Goal: Task Accomplishment & Management: Complete application form

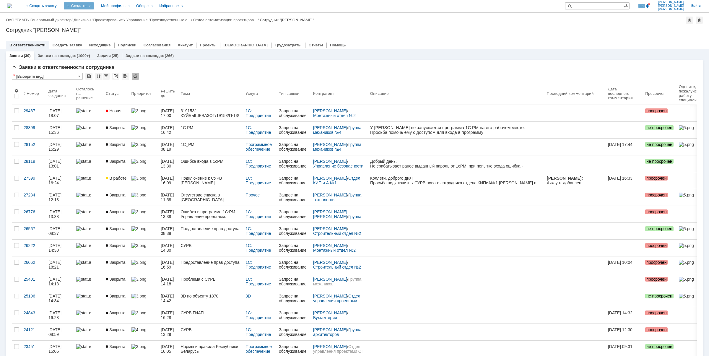
click at [94, 4] on div "Создать" at bounding box center [79, 5] width 30 height 7
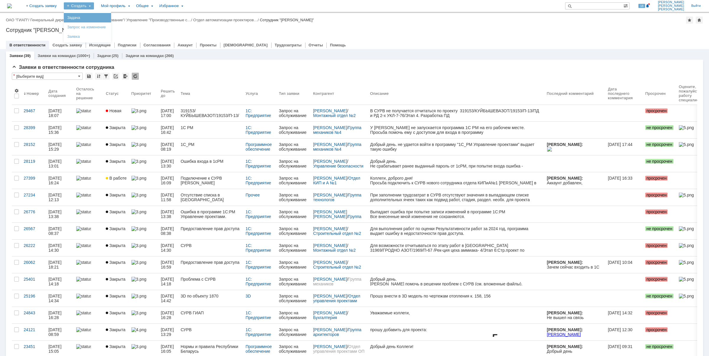
click at [109, 19] on link "Задача" at bounding box center [87, 17] width 45 height 7
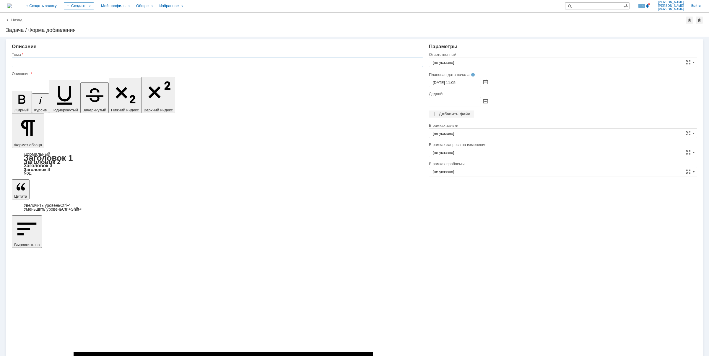
click at [29, 61] on input "text" at bounding box center [217, 62] width 411 height 9
drag, startPoint x: 187, startPoint y: 62, endPoint x: 200, endPoint y: 85, distance: 26.5
click at [187, 62] on input "Блокировка доступа почты к внешним адресатам. Сотрудникам "Дивизиона проектиров…" at bounding box center [217, 62] width 411 height 9
type input "Блокировка доступа почты к внешним адресатам. Сотрудникам "Дивизиона проектиров…"
click at [464, 61] on input "[не указано]" at bounding box center [563, 62] width 268 height 9
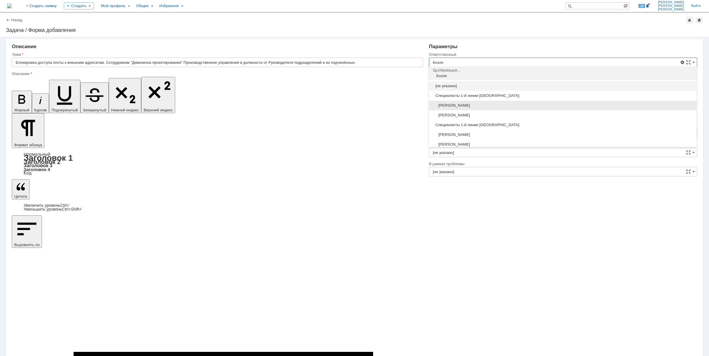
click at [488, 103] on span "[PERSON_NAME]" at bounding box center [563, 105] width 261 height 5
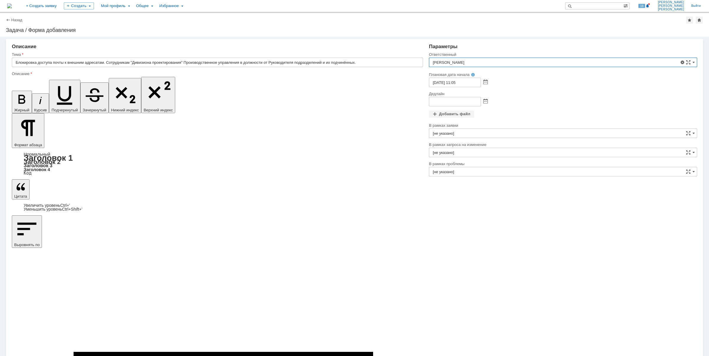
type input "[PERSON_NAME]"
drag, startPoint x: 89, startPoint y: 2274, endPoint x: 96, endPoint y: 2280, distance: 9.5
click at [371, 63] on input "Блокировка доступа почты к внешним адресатам. Сотрудникам "Дивизиона проектиров…" at bounding box center [217, 62] width 411 height 9
drag, startPoint x: 377, startPoint y: 62, endPoint x: 109, endPoint y: 61, distance: 268.0
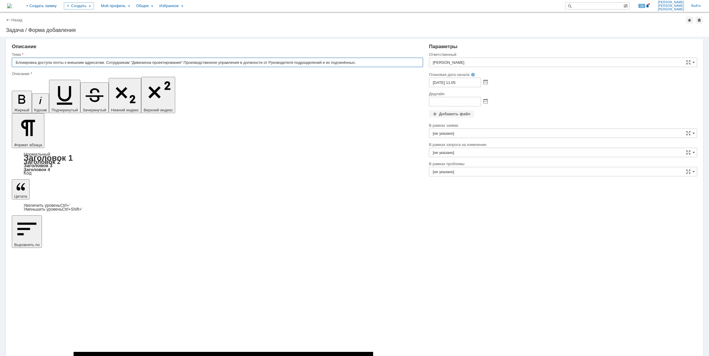
click at [109, 61] on input "Блокировка доступа почты к внешним адресатам. Сотрудникам "Дивизиона проектиров…" at bounding box center [217, 62] width 411 height 9
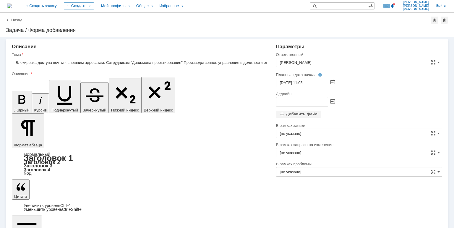
scroll to position [711, 0]
